Goal: Check status: Check status

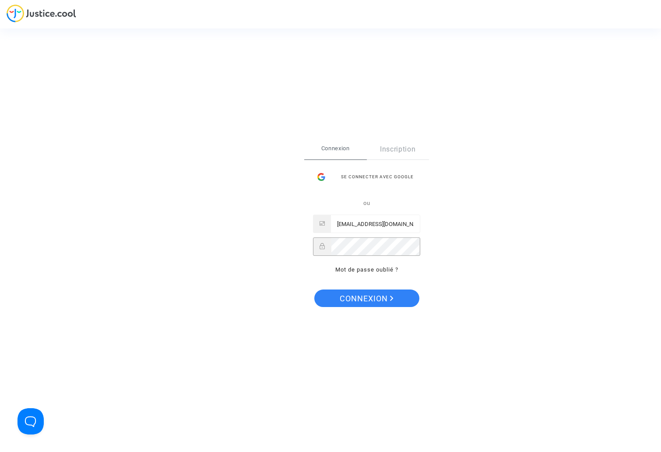
click at [366, 298] on button "Connexion" at bounding box center [367, 299] width 105 height 18
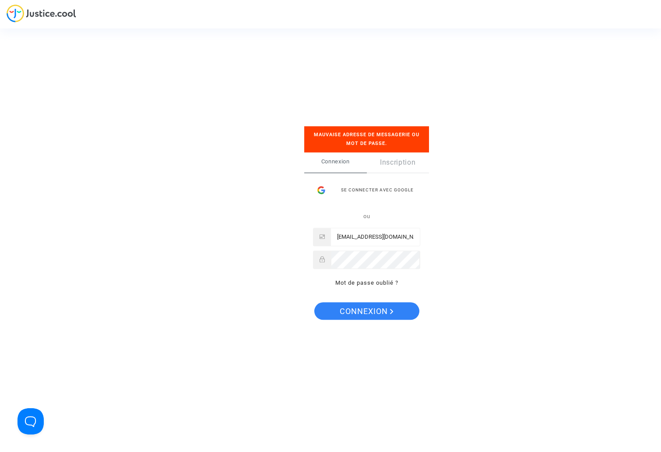
click at [400, 235] on input "[EMAIL_ADDRESS][DOMAIN_NAME]" at bounding box center [375, 237] width 89 height 18
click at [373, 311] on span "Connexion" at bounding box center [367, 312] width 54 height 18
click at [386, 237] on input "[EMAIL_ADDRESS][DOMAIN_NAME]" at bounding box center [375, 237] width 89 height 18
type input "[EMAIL_ADDRESS][DOMAIN_NAME]"
click at [294, 251] on div "Se connecter Mauvaise adresse de messagerie ou mot de passe. Connexion Inscript…" at bounding box center [331, 226] width 88 height 234
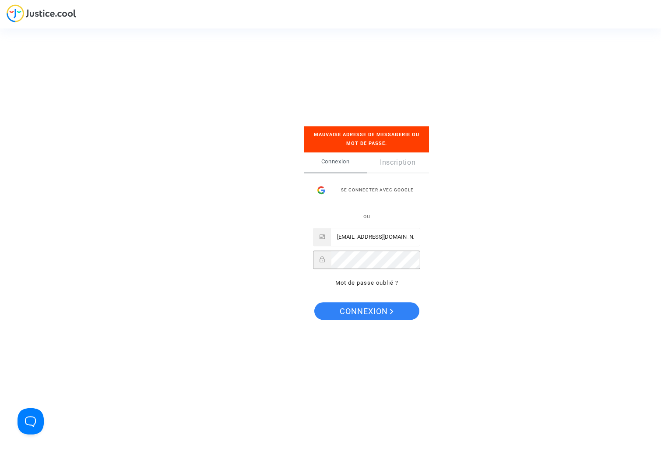
click at [366, 311] on button "Connexion" at bounding box center [367, 312] width 105 height 18
click at [251, 245] on div "Se connecter Mauvaise adresse de messagerie ou mot de passe. Connexion Inscript…" at bounding box center [330, 226] width 661 height 452
click at [366, 311] on button "Connexion" at bounding box center [367, 312] width 105 height 18
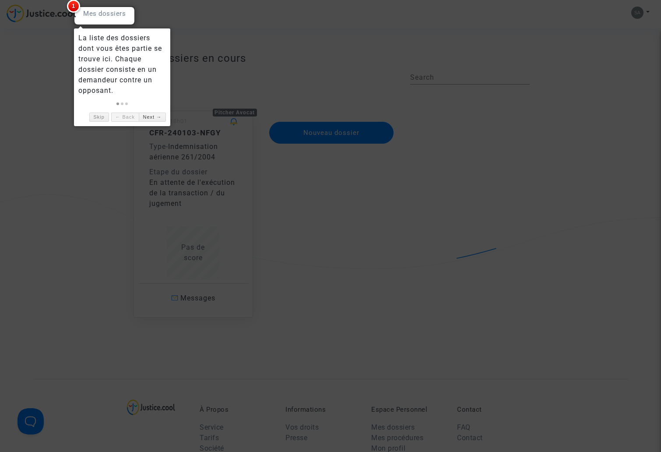
scroll to position [2, 0]
click at [101, 145] on div at bounding box center [330, 226] width 661 height 452
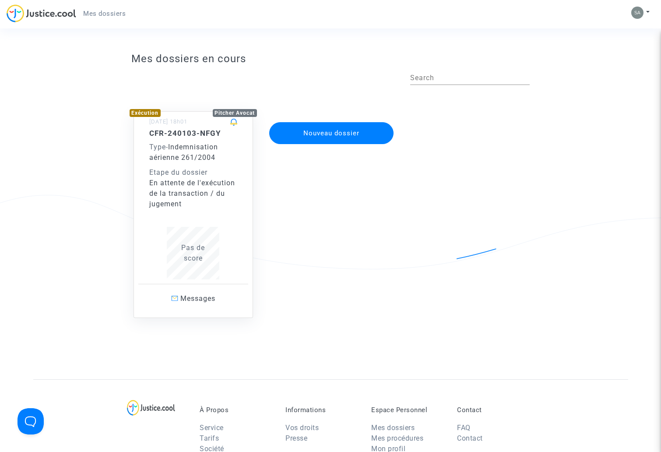
click at [199, 183] on div "En attente de l'exécution de la transaction / du jugement" at bounding box center [193, 194] width 88 height 32
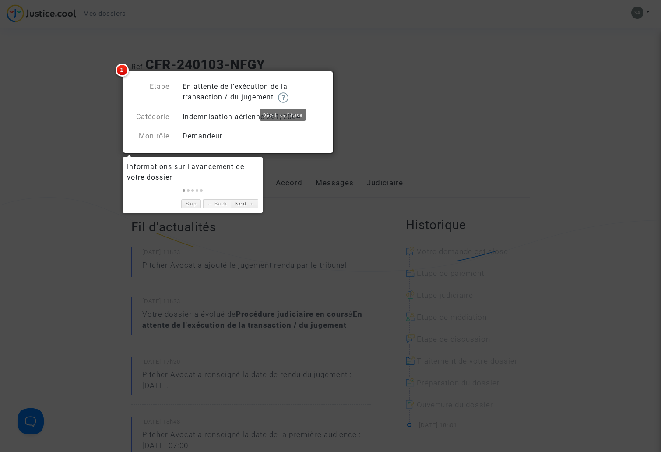
click at [289, 97] on img at bounding box center [283, 97] width 11 height 11
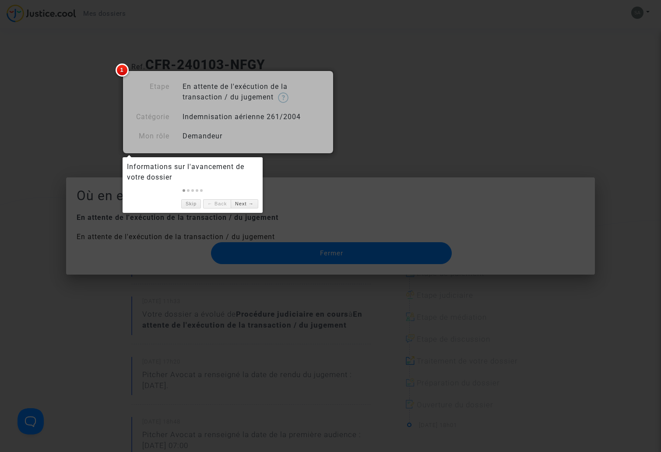
click at [326, 249] on div at bounding box center [330, 226] width 661 height 452
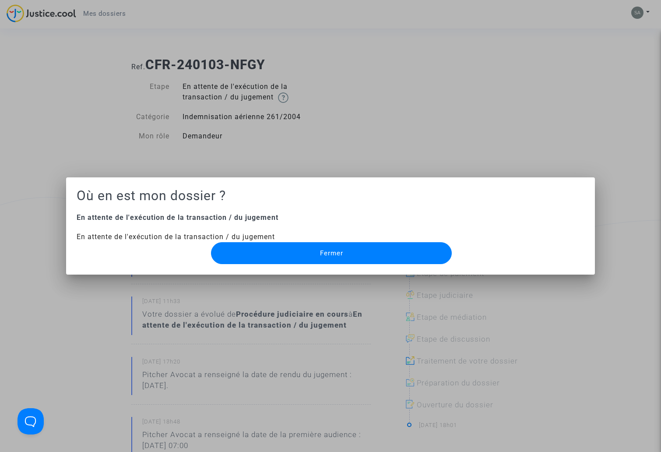
click at [328, 256] on span "Fermer" at bounding box center [331, 253] width 23 height 8
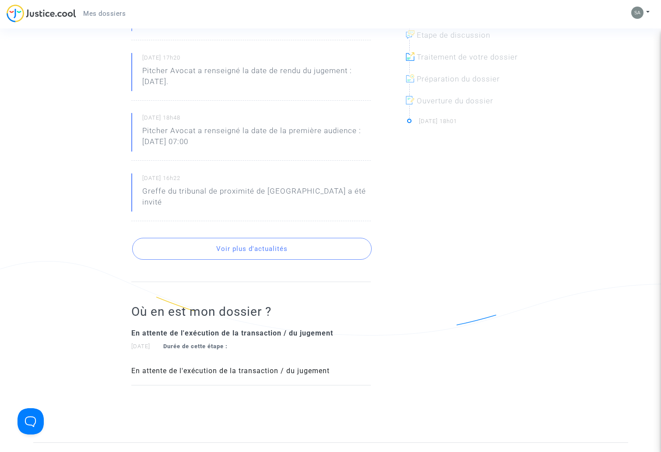
scroll to position [347, 0]
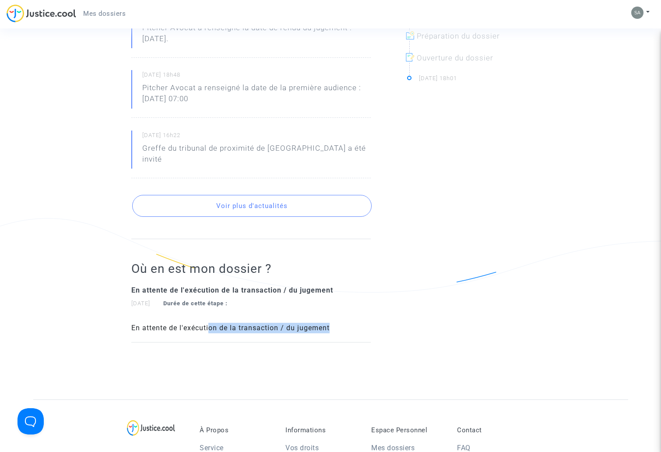
drag, startPoint x: 210, startPoint y: 314, endPoint x: 304, endPoint y: 325, distance: 93.9
click at [304, 325] on div "Où en est mon dossier ? En attente de l'exécution de la transaction / du jugeme…" at bounding box center [251, 290] width 240 height 103
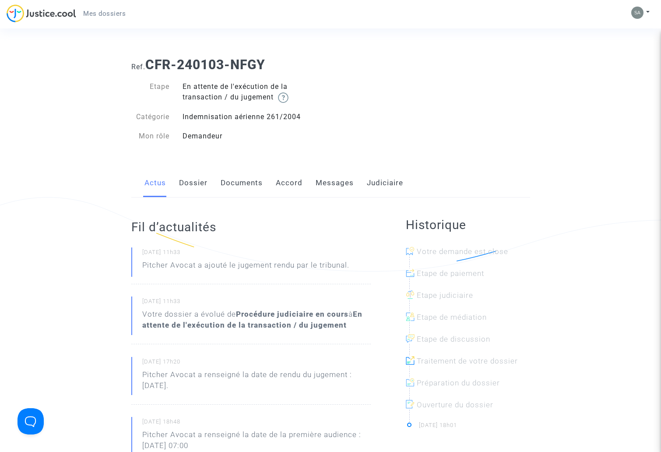
scroll to position [0, 0]
click at [252, 185] on link "Documents" at bounding box center [242, 183] width 42 height 29
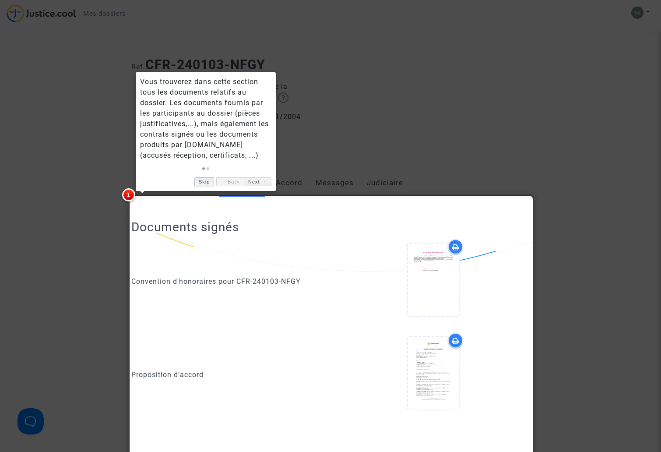
click at [199, 180] on link "Skip" at bounding box center [205, 181] width 20 height 9
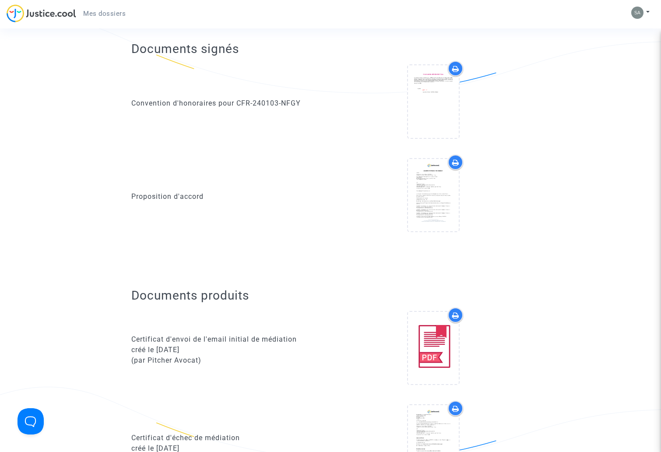
scroll to position [179, 0]
click at [454, 212] on div at bounding box center [433, 195] width 51 height 72
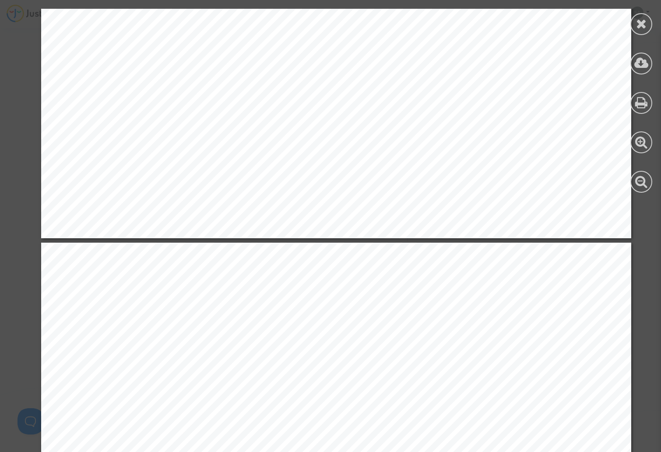
scroll to position [1310, 0]
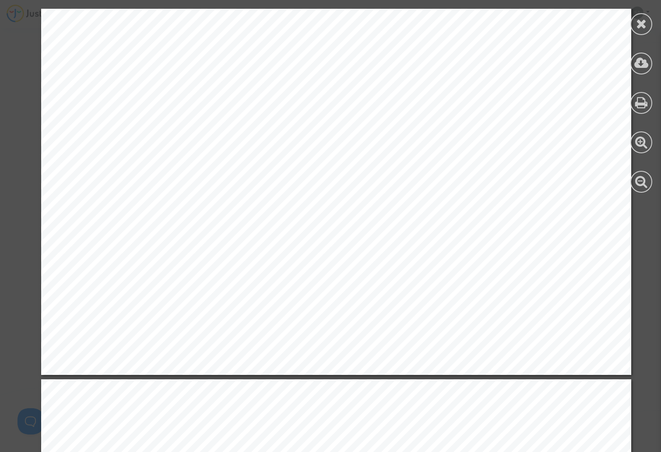
click at [646, 32] on div at bounding box center [642, 24] width 22 height 22
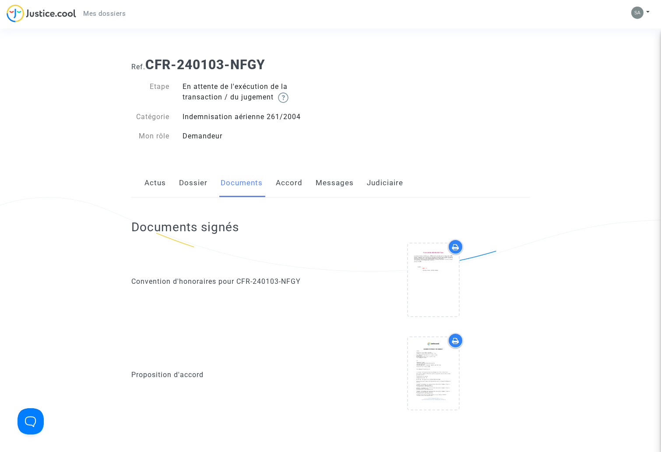
scroll to position [0, 0]
click at [297, 179] on link "Accord" at bounding box center [289, 183] width 27 height 29
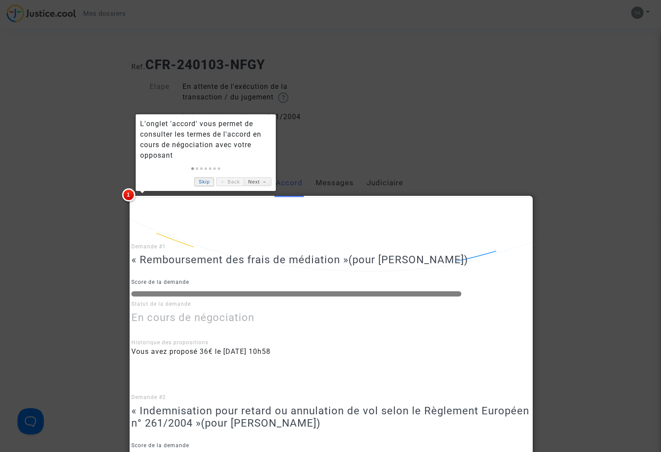
click at [202, 179] on link "Skip" at bounding box center [205, 181] width 20 height 9
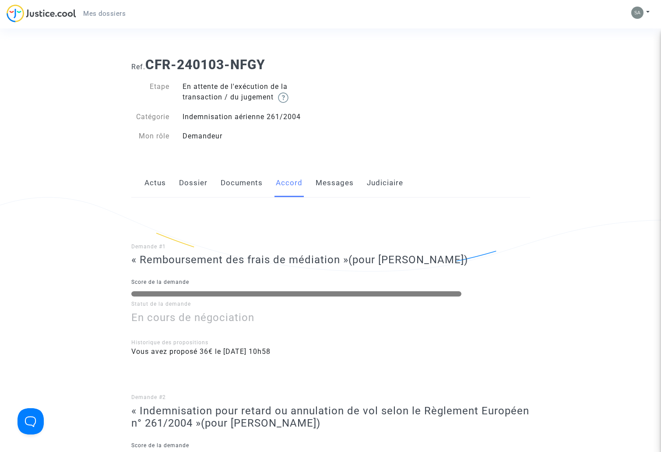
click at [347, 177] on link "Messages" at bounding box center [335, 183] width 38 height 29
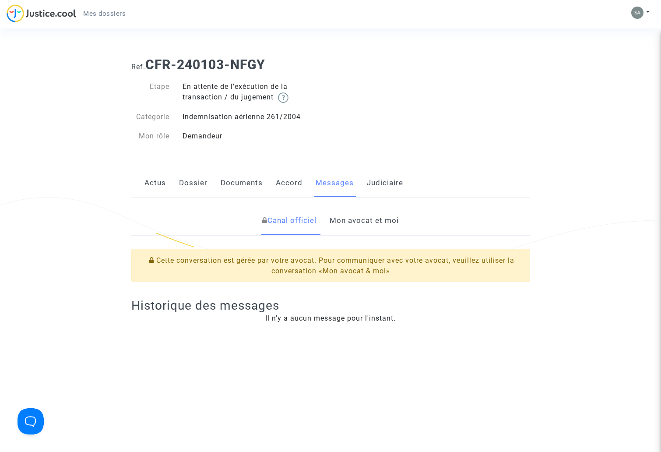
click at [382, 180] on link "Judiciaire" at bounding box center [385, 183] width 36 height 29
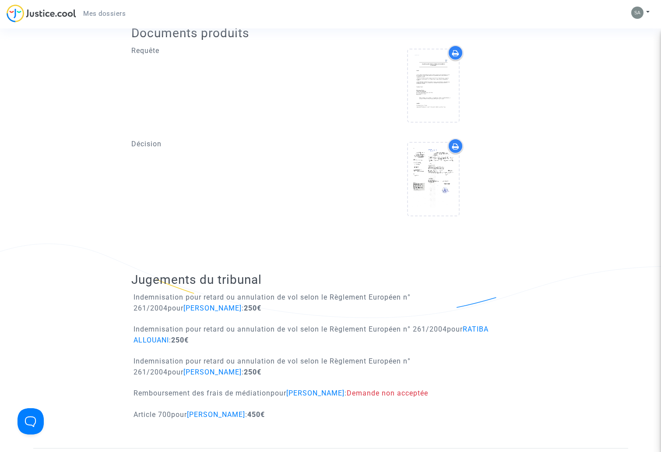
scroll to position [313, 0]
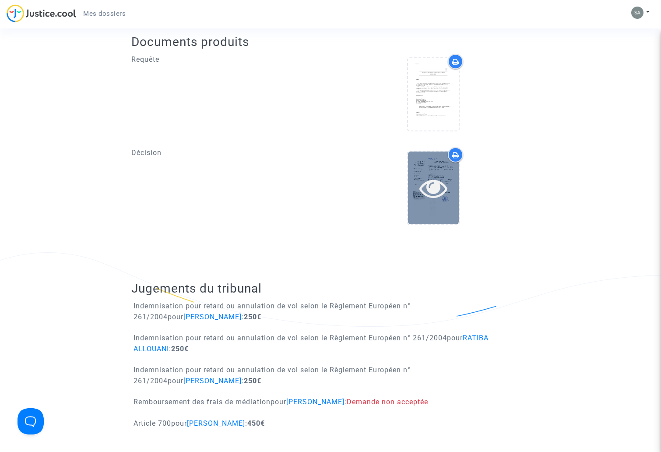
click at [435, 205] on div at bounding box center [433, 188] width 51 height 72
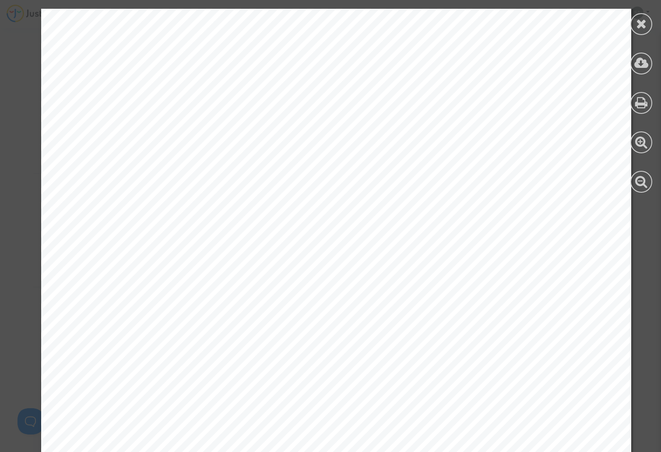
scroll to position [1062, 0]
drag, startPoint x: 345, startPoint y: 131, endPoint x: 390, endPoint y: 145, distance: 47.2
click at [390, 145] on div at bounding box center [336, 205] width 591 height 836
click at [636, 62] on icon at bounding box center [642, 63] width 14 height 13
